Goal: Navigation & Orientation: Find specific page/section

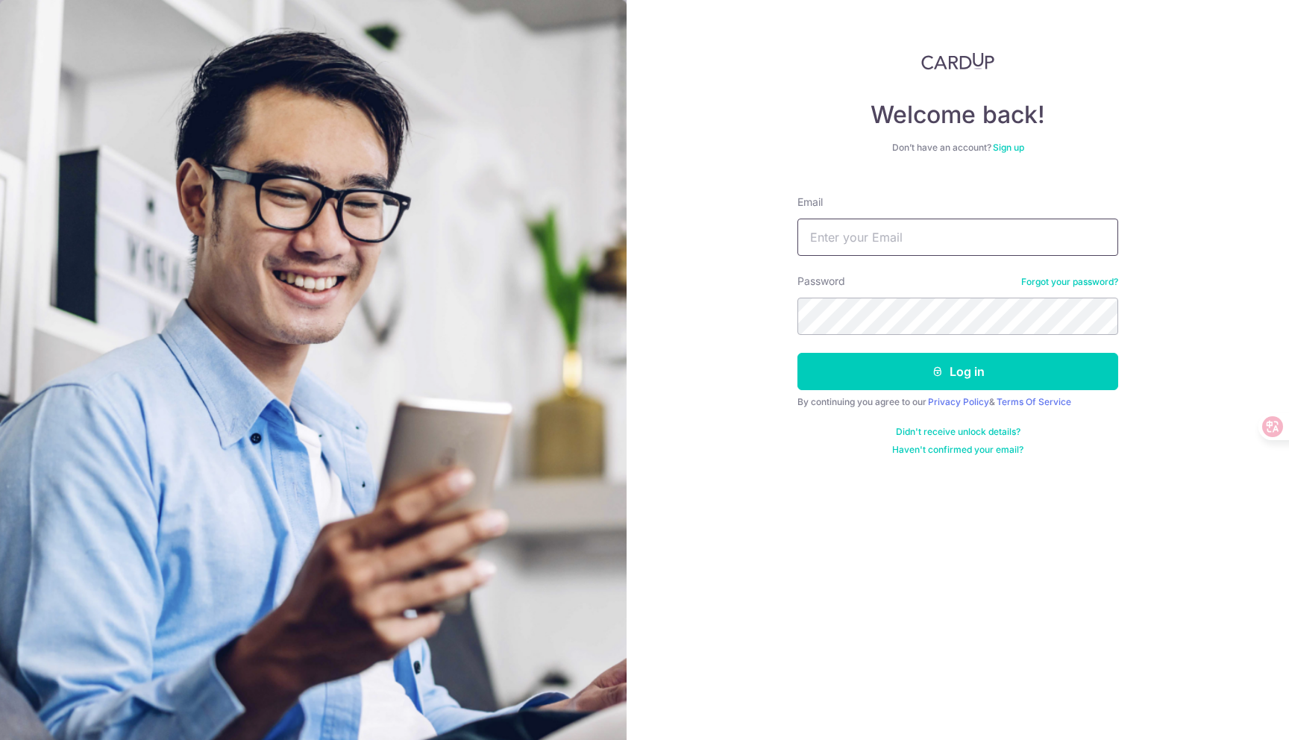
click at [882, 242] on input "Email" at bounding box center [957, 236] width 321 height 37
type input "[EMAIL_ADDRESS][DOMAIN_NAME]"
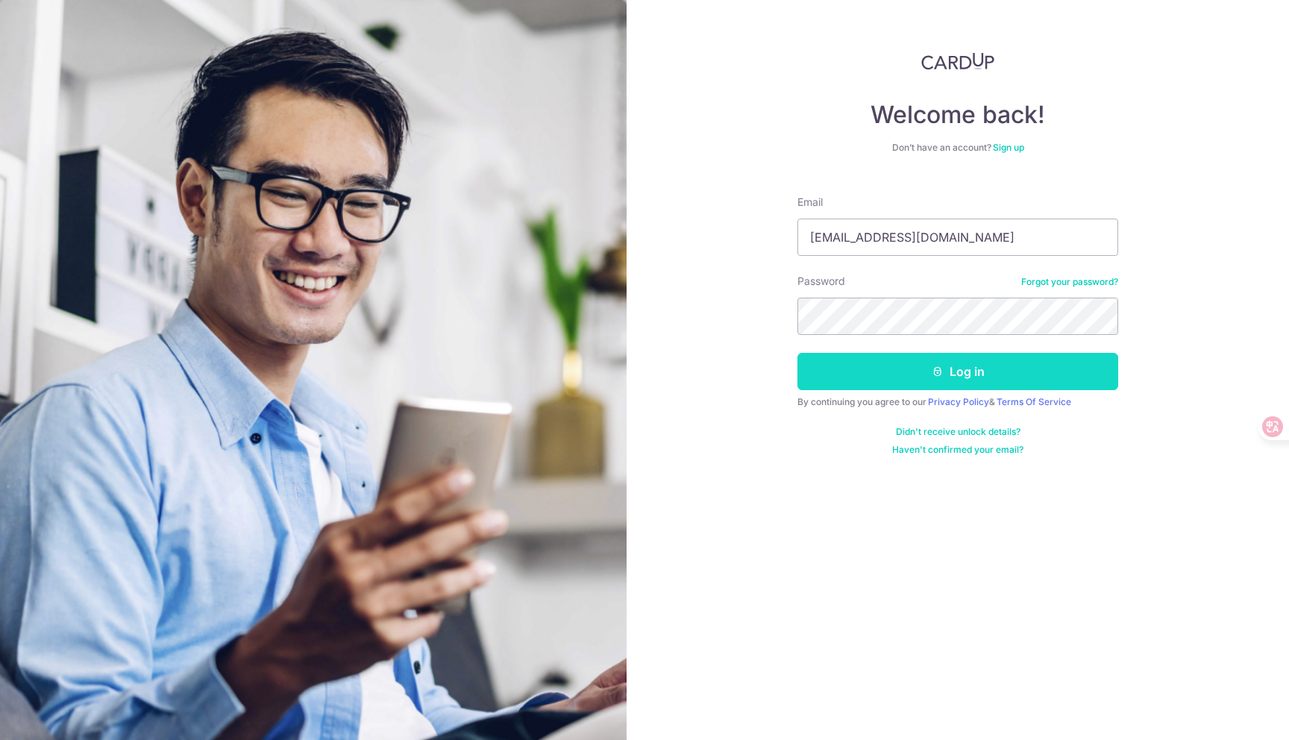
click at [951, 372] on button "Log in" at bounding box center [957, 371] width 321 height 37
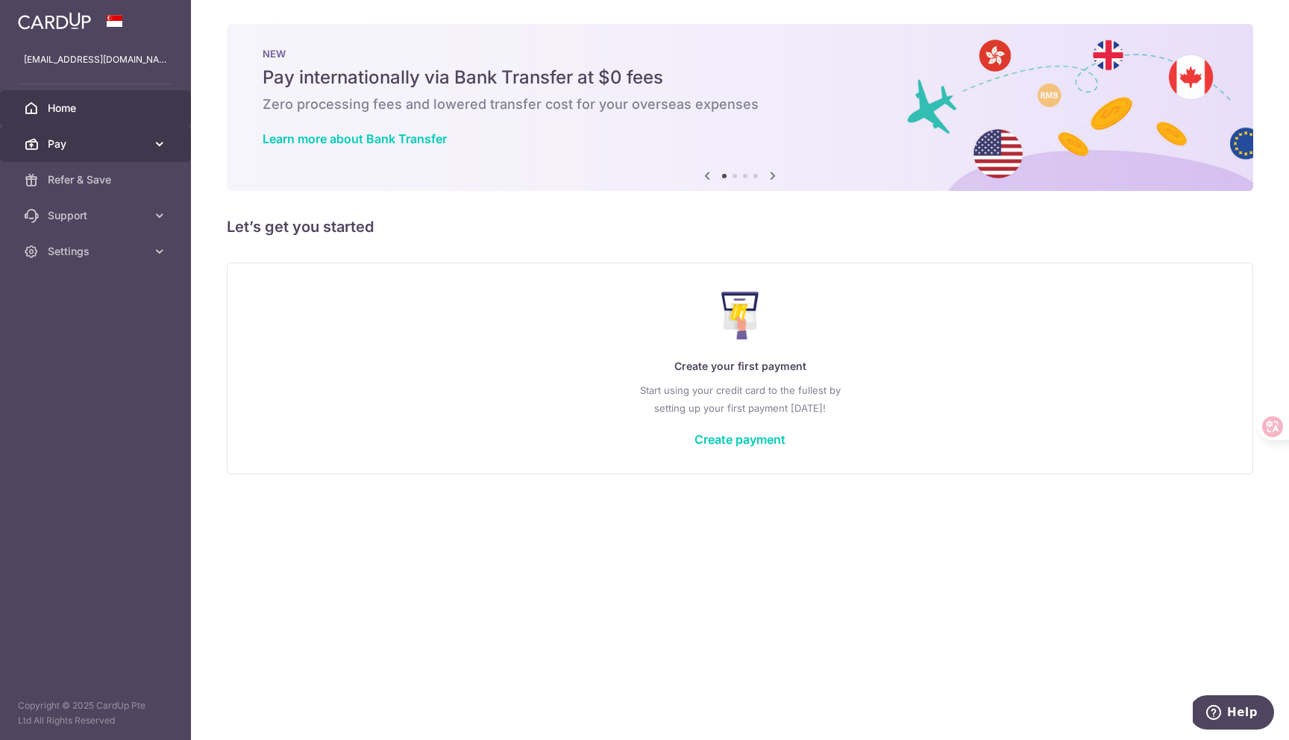
click at [46, 145] on link "Pay" at bounding box center [95, 144] width 191 height 36
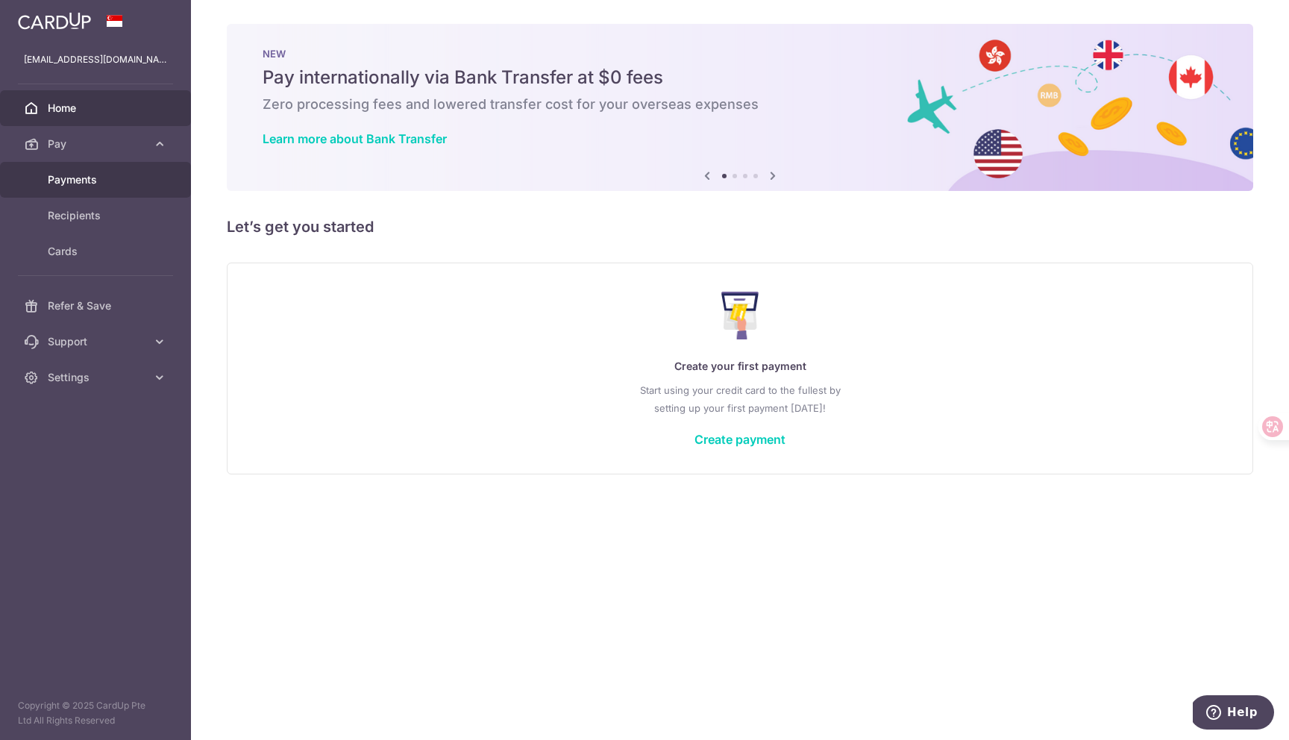
click at [66, 174] on span "Payments" at bounding box center [97, 179] width 98 height 15
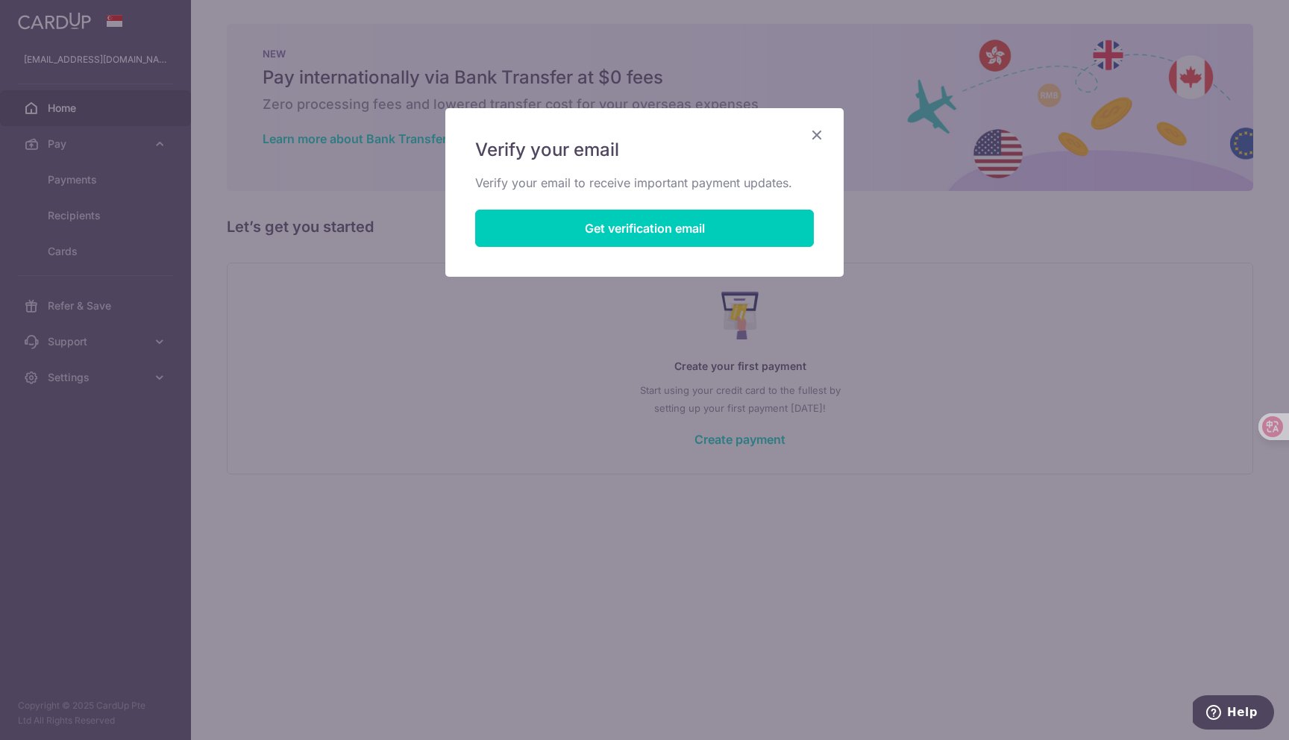
click at [816, 136] on icon "Close" at bounding box center [817, 134] width 18 height 19
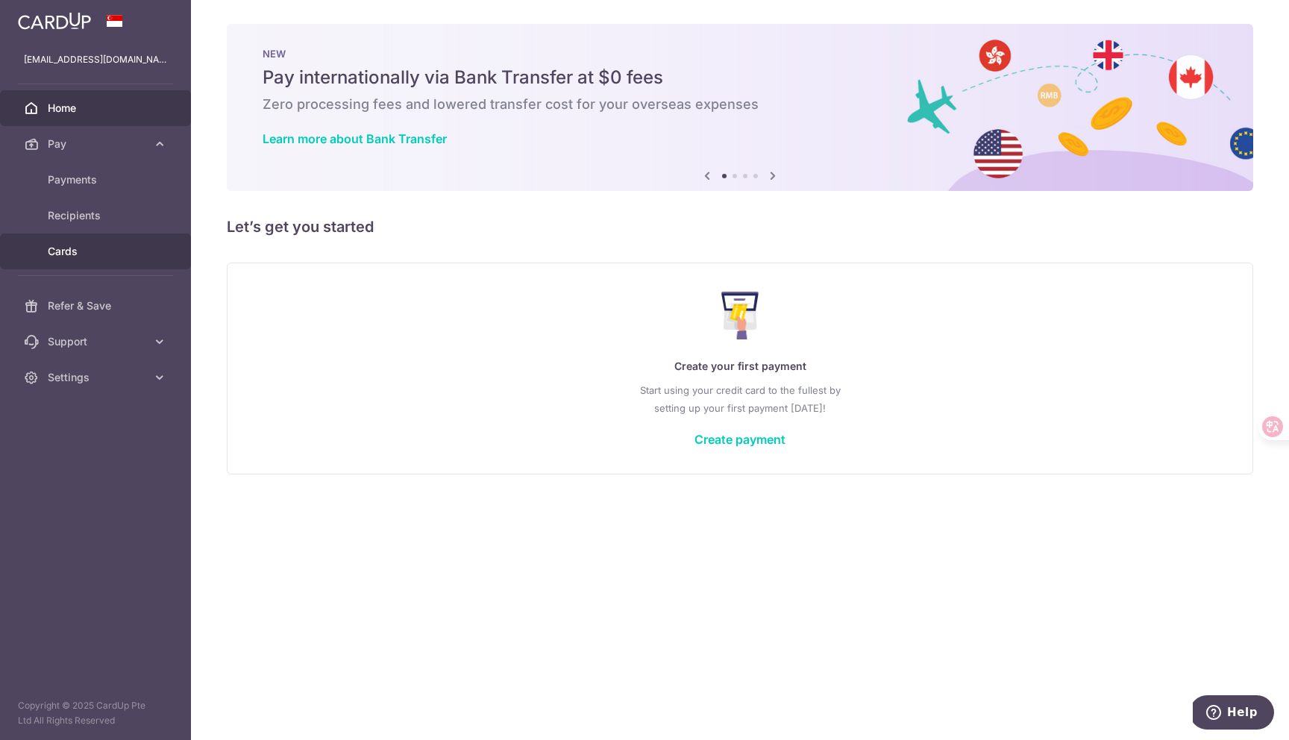
click at [72, 251] on span "Cards" at bounding box center [97, 251] width 98 height 15
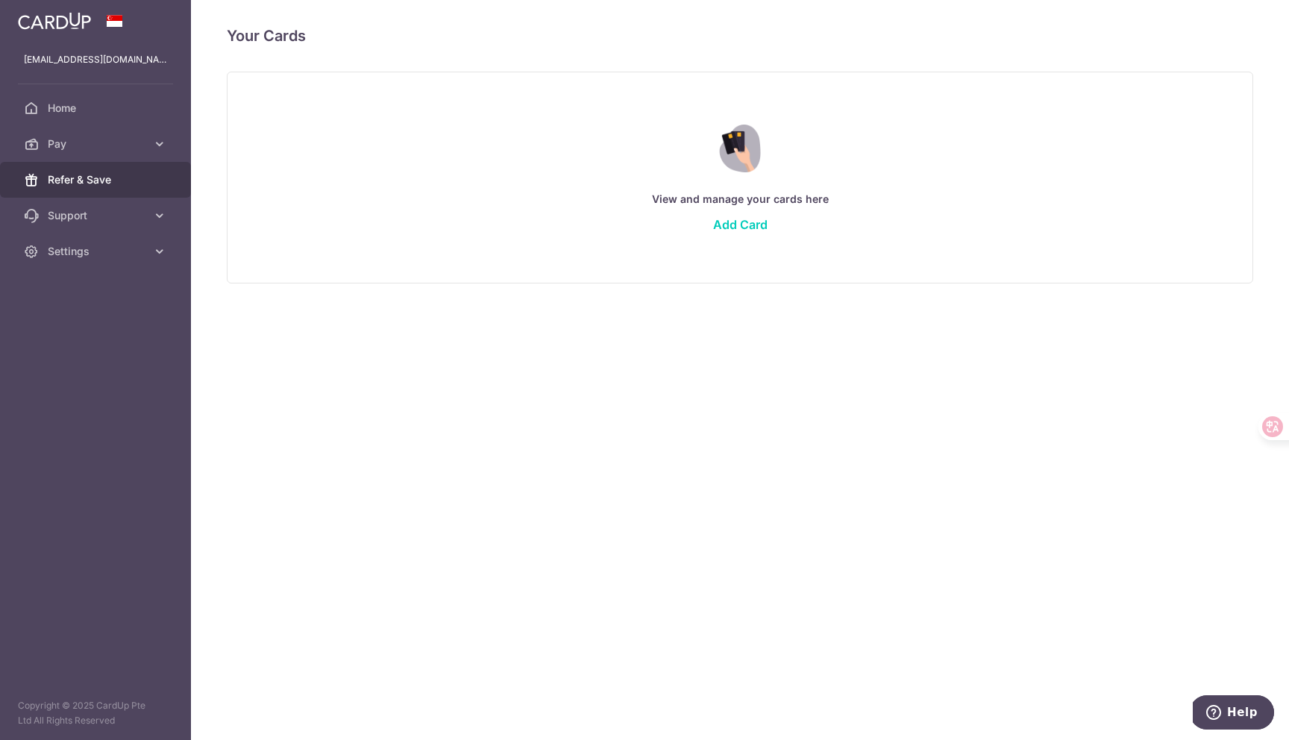
click at [76, 181] on span "Refer & Save" at bounding box center [97, 179] width 98 height 15
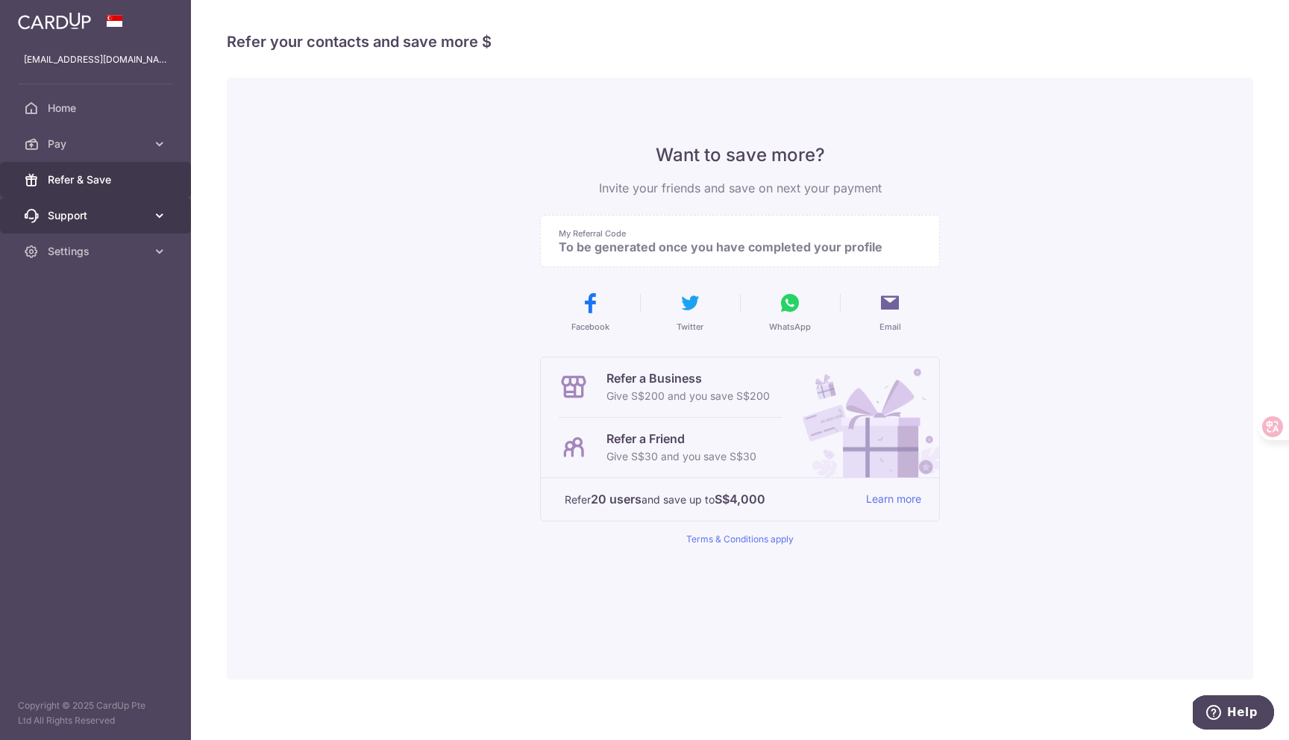
click at [78, 212] on span "Support" at bounding box center [97, 215] width 98 height 15
click at [77, 248] on span "FAQ" at bounding box center [97, 251] width 98 height 15
click at [91, 336] on span "Settings" at bounding box center [97, 341] width 98 height 15
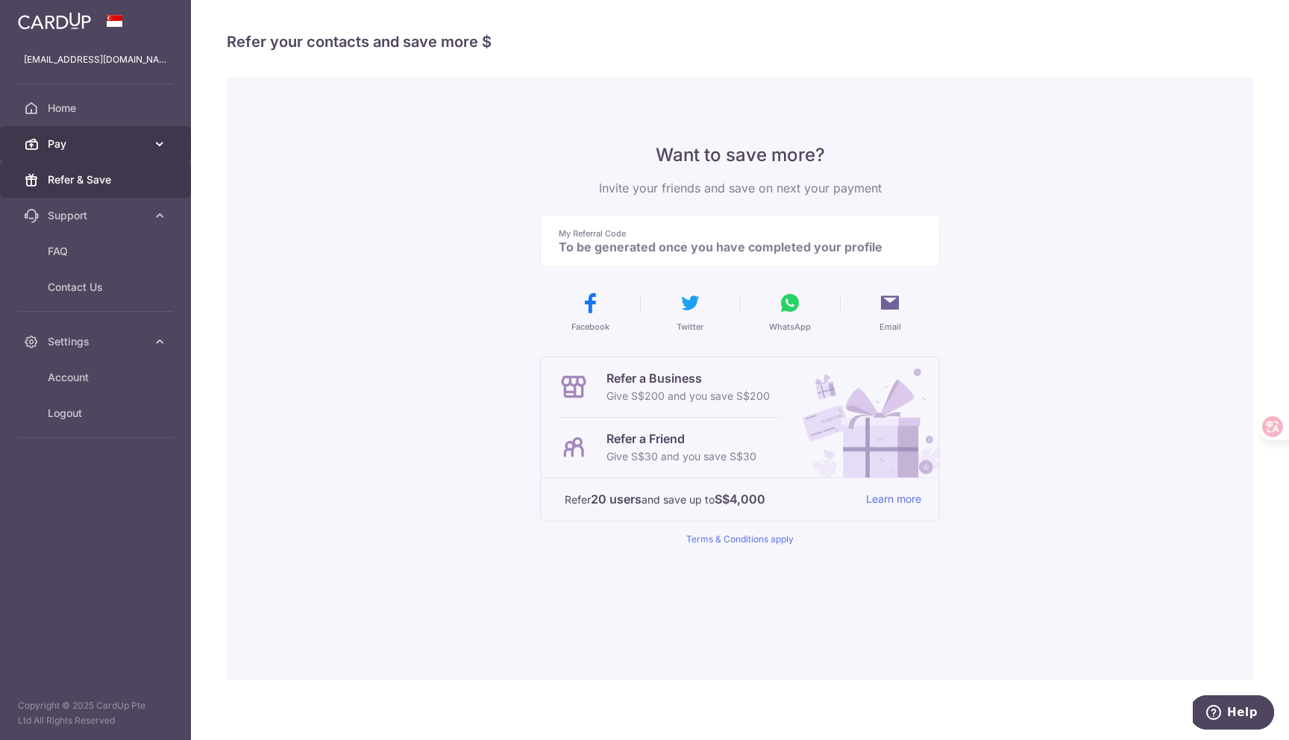
click at [66, 143] on span "Pay" at bounding box center [97, 143] width 98 height 15
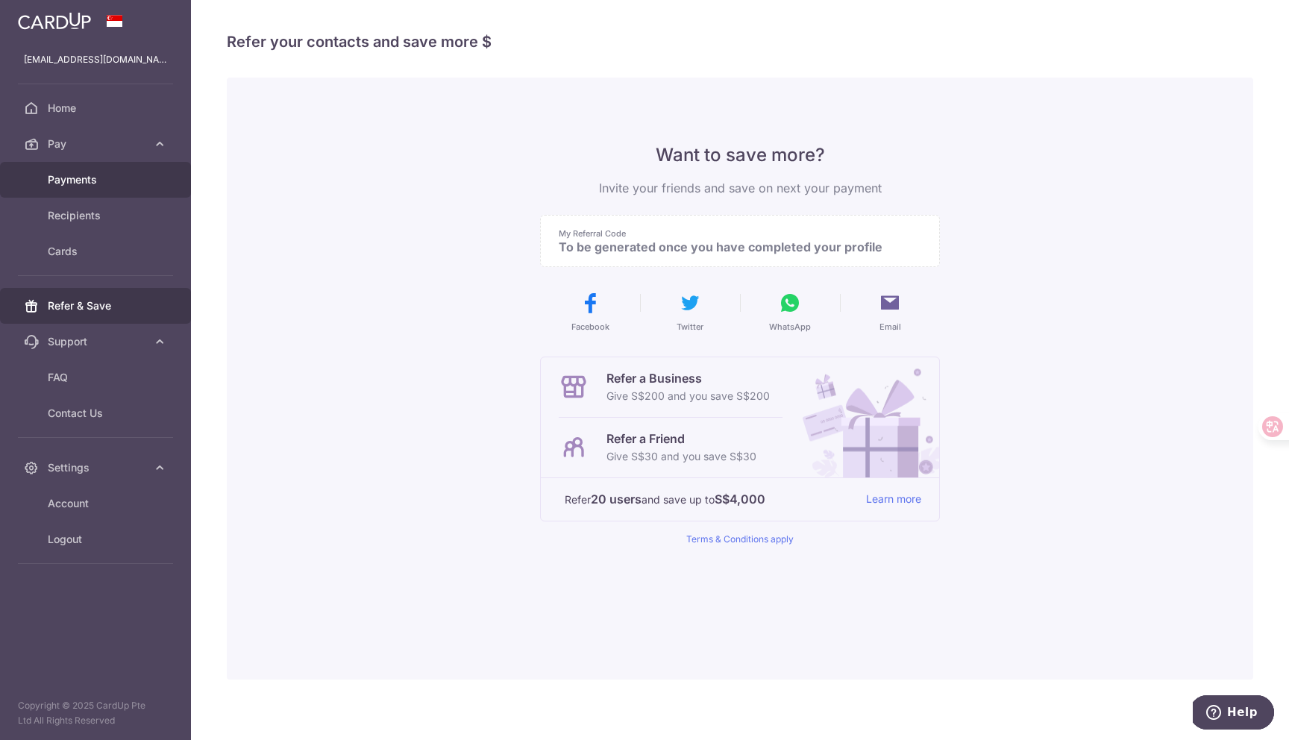
click at [88, 180] on span "Payments" at bounding box center [97, 179] width 98 height 15
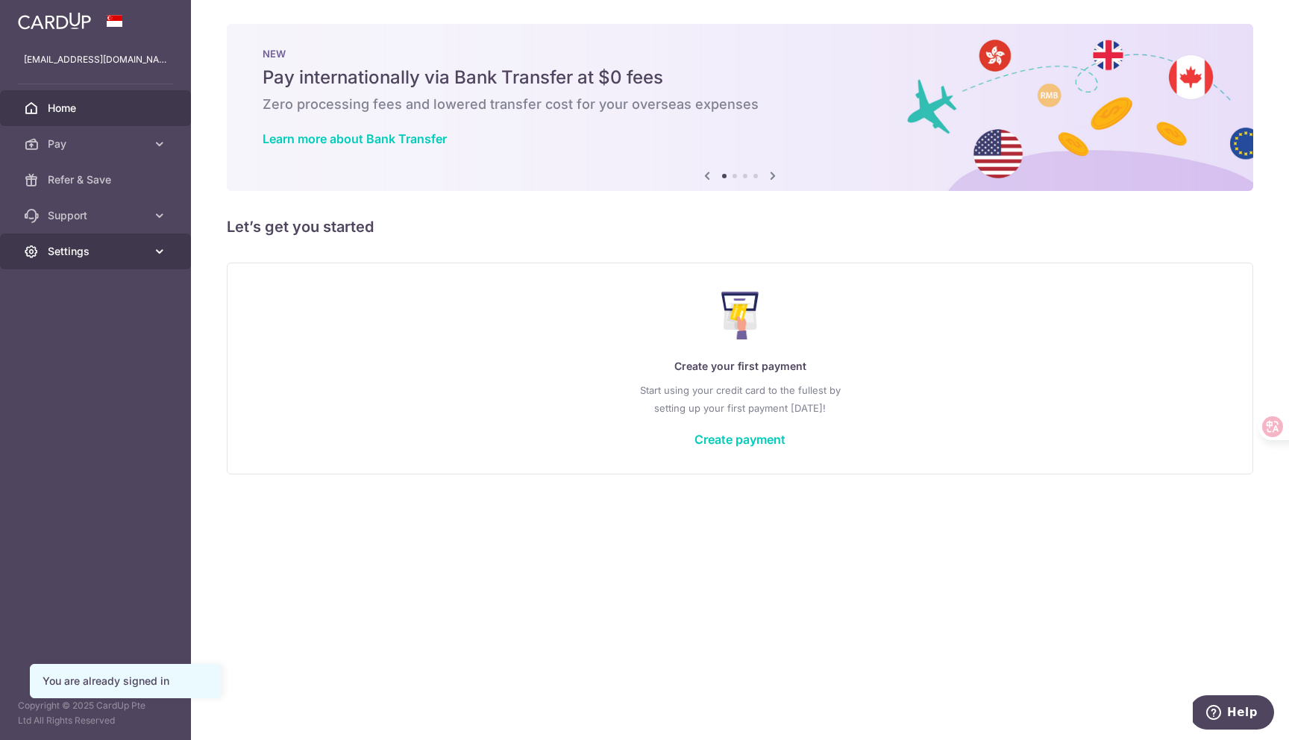
click at [142, 257] on span "Settings" at bounding box center [97, 251] width 98 height 15
click at [53, 328] on span "Logout" at bounding box center [97, 322] width 98 height 15
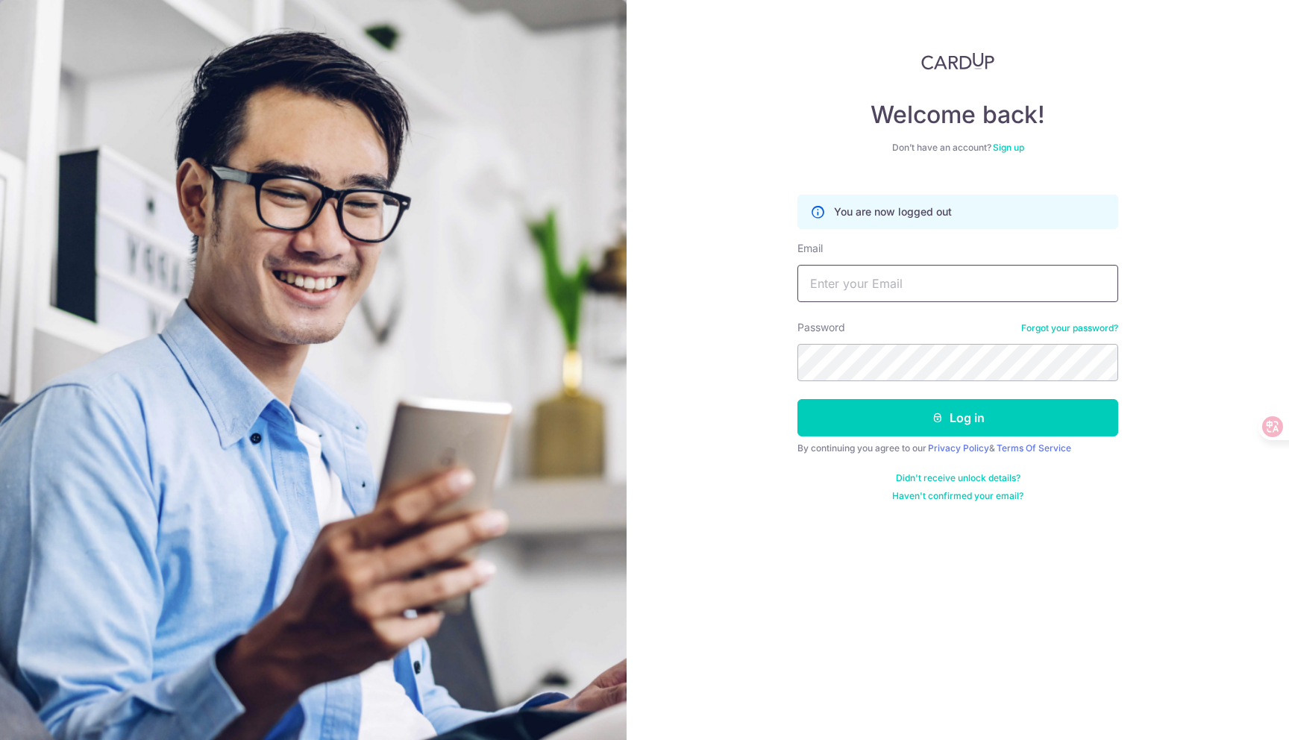
click at [907, 291] on input "Email" at bounding box center [957, 283] width 321 height 37
type input "cuikai@uicss.cn"
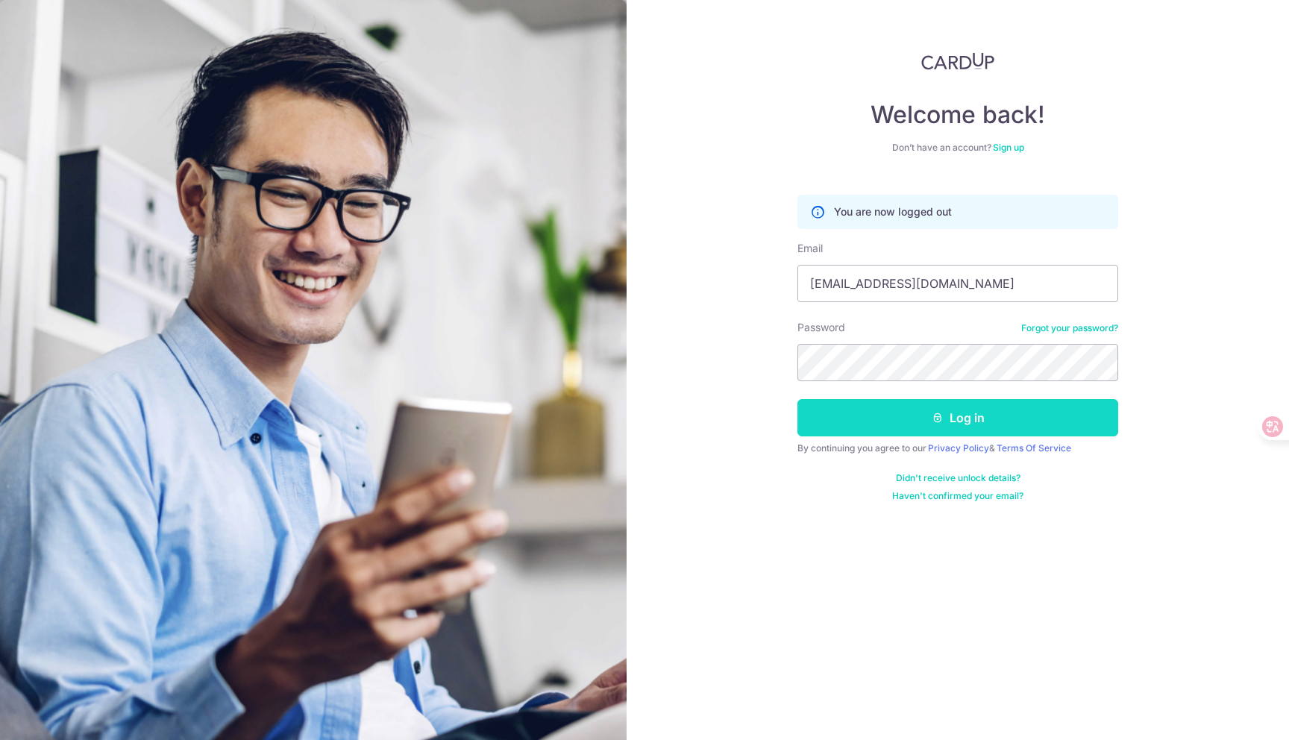
click at [916, 428] on button "Log in" at bounding box center [957, 417] width 321 height 37
